Goal: Task Accomplishment & Management: Manage account settings

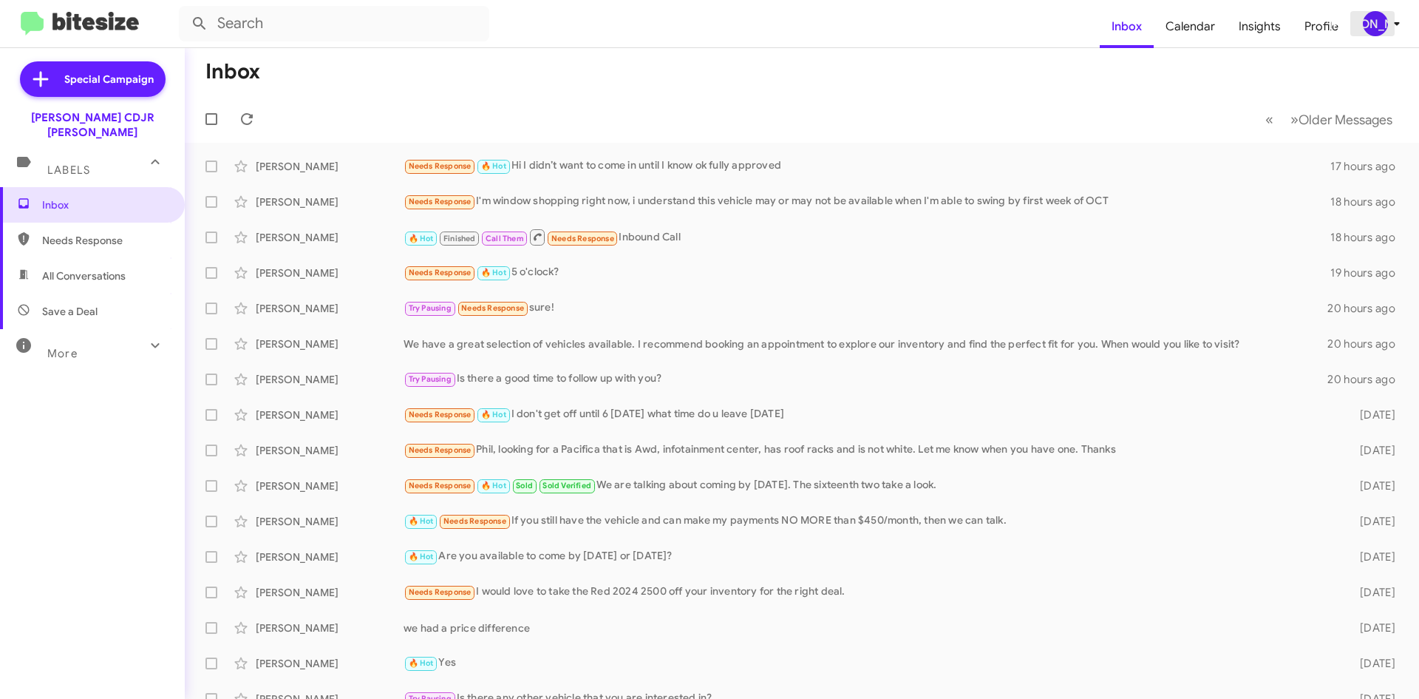
click at [1379, 20] on div "[PERSON_NAME]" at bounding box center [1375, 23] width 25 height 25
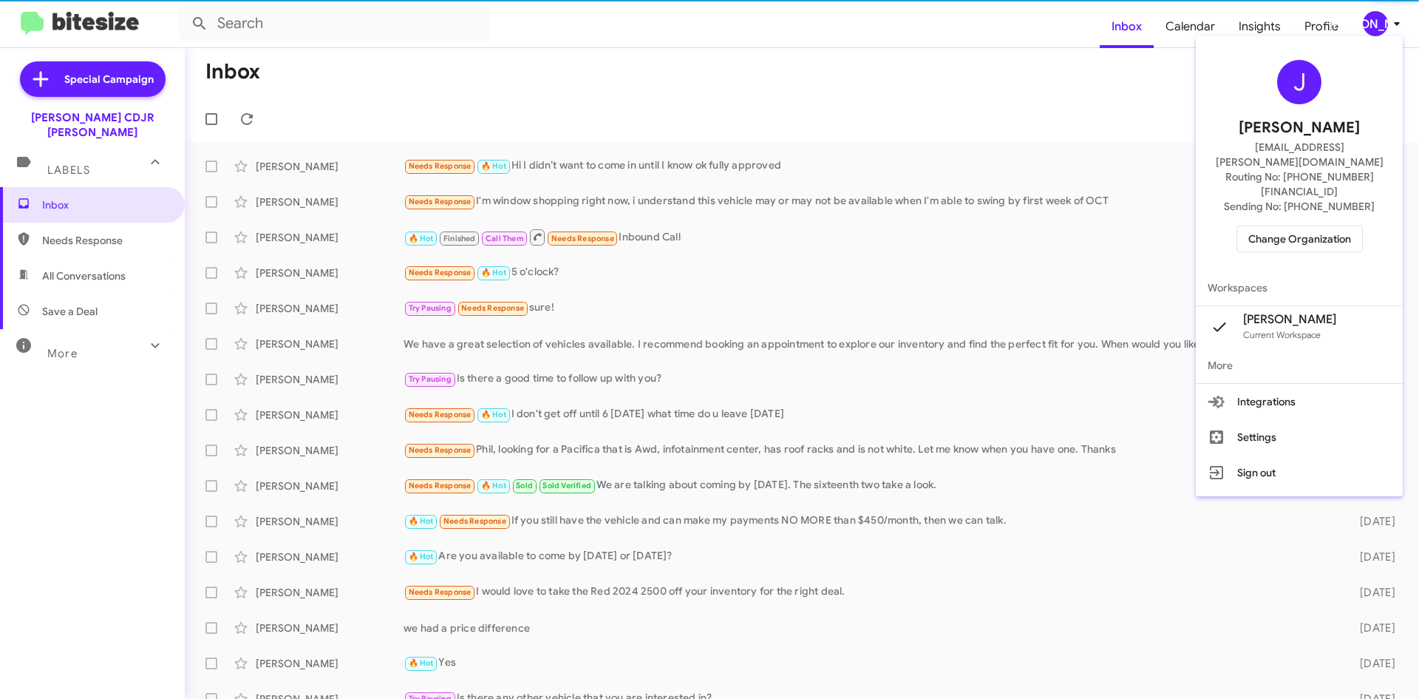
click at [1307, 226] on span "Change Organization" at bounding box center [1300, 238] width 103 height 25
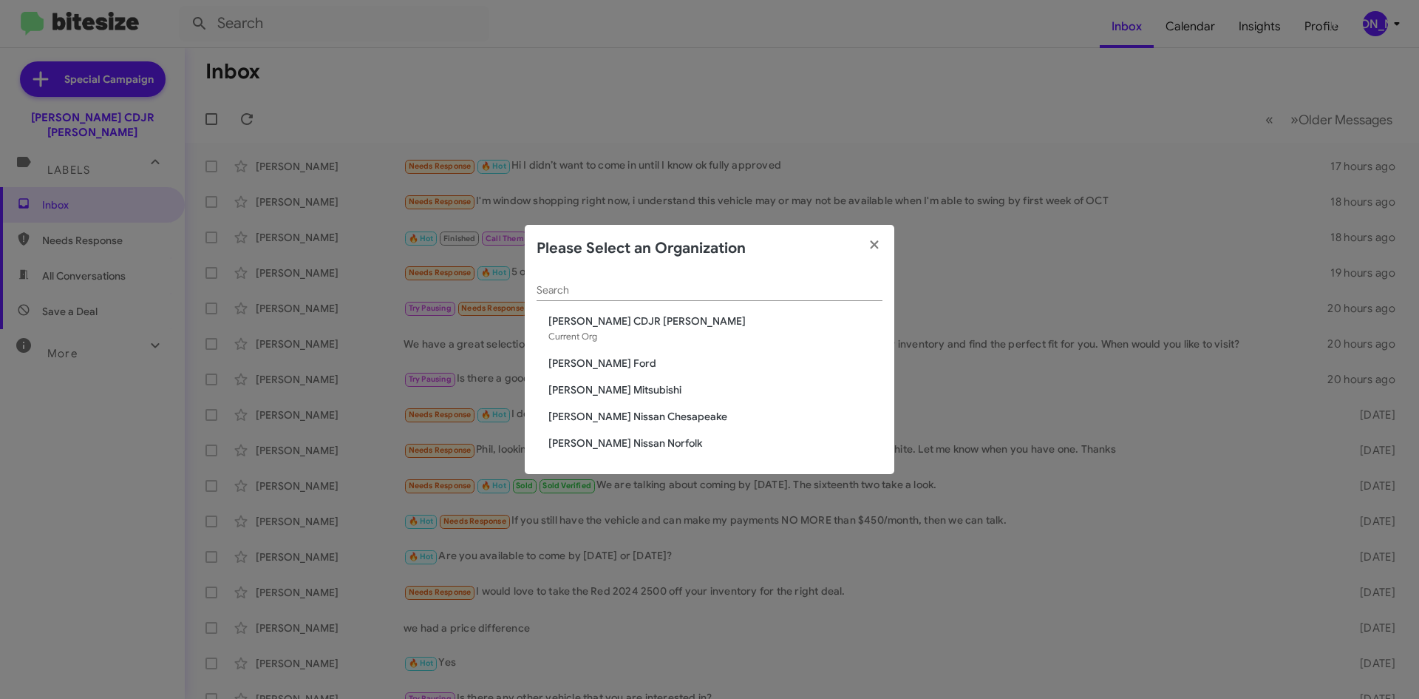
click at [601, 387] on span "[PERSON_NAME] Mitsubishi" at bounding box center [715, 389] width 334 height 15
